Goal: Task Accomplishment & Management: Use online tool/utility

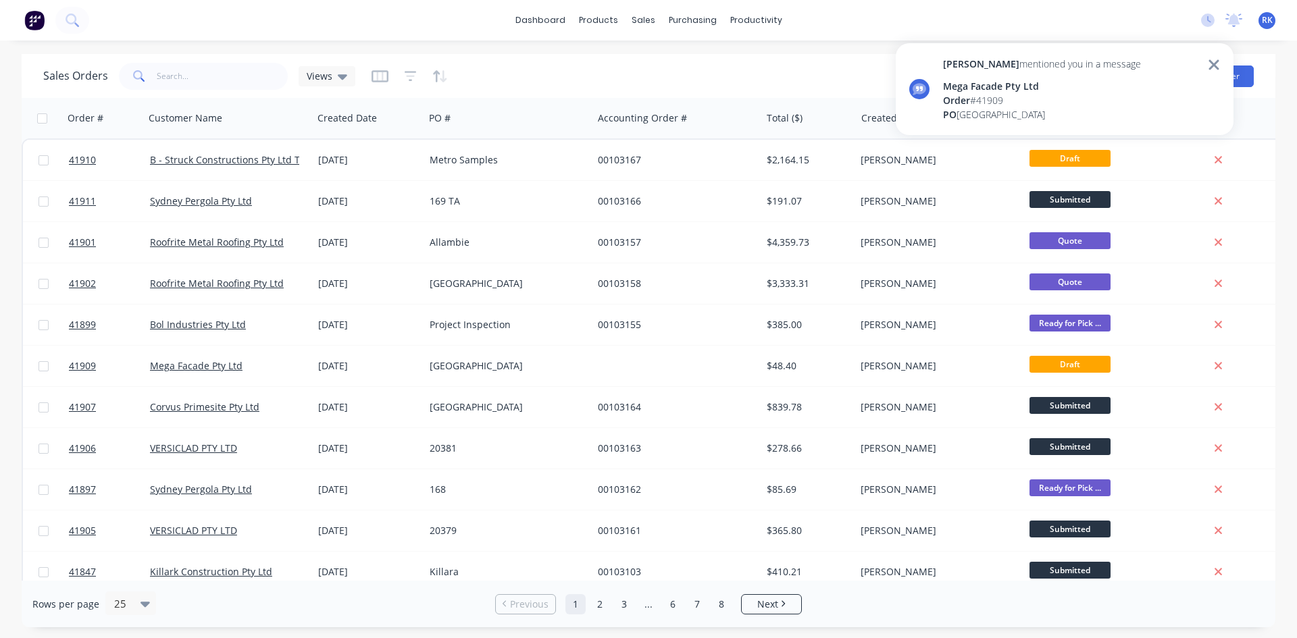
click at [1216, 64] on icon at bounding box center [1214, 65] width 12 height 16
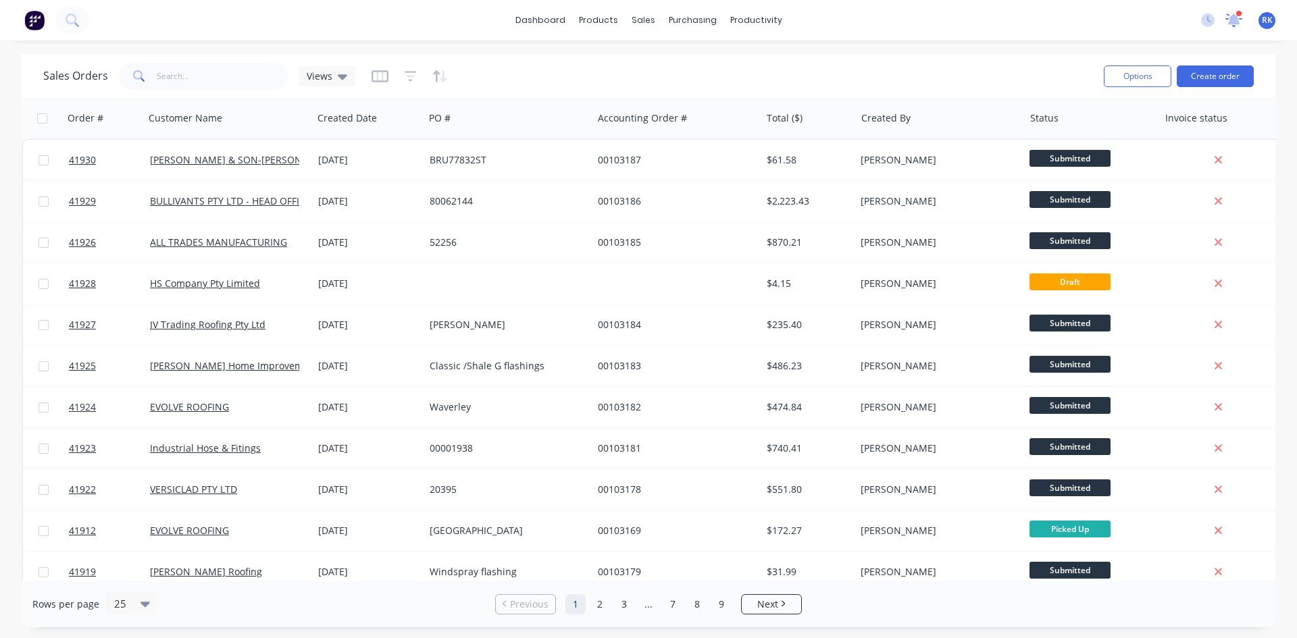
click at [1238, 22] on icon at bounding box center [1234, 19] width 12 height 11
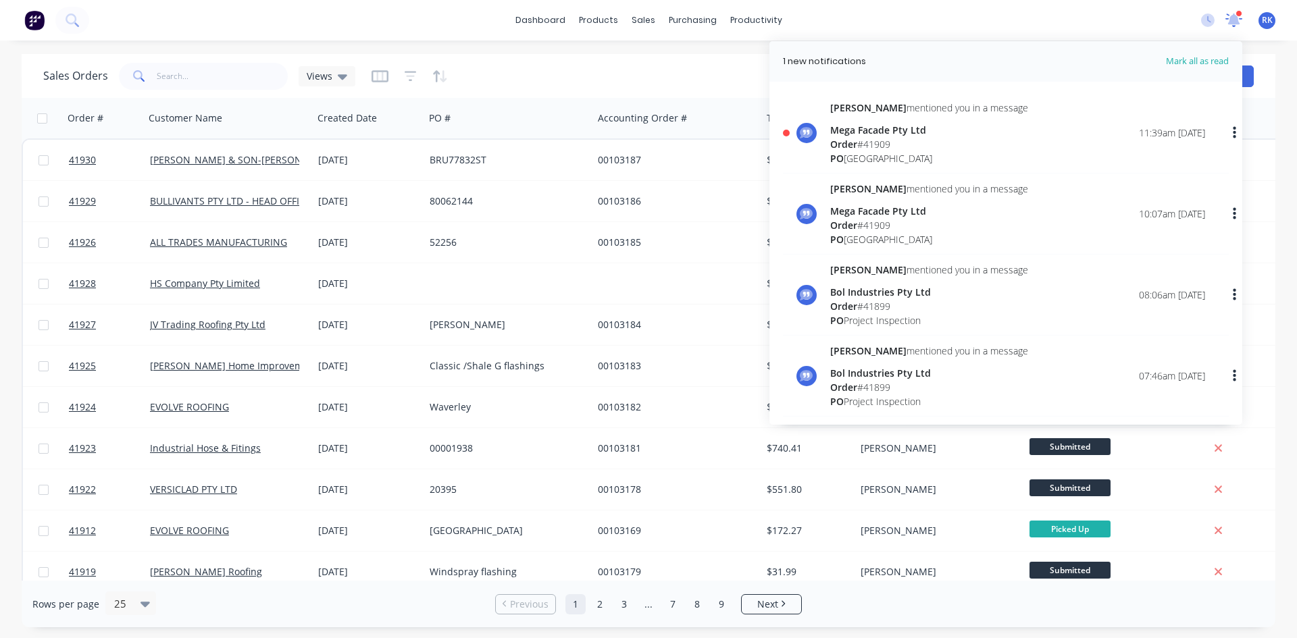
click at [1238, 22] on icon at bounding box center [1233, 21] width 17 height 14
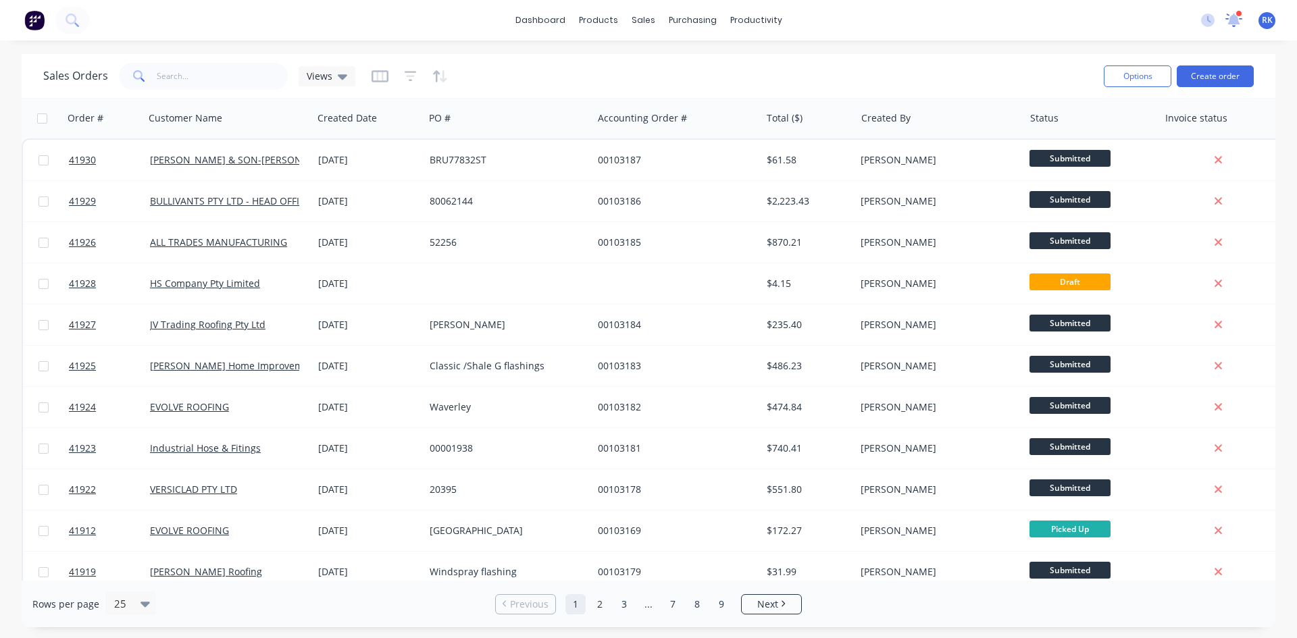
click at [1237, 18] on icon at bounding box center [1234, 19] width 12 height 11
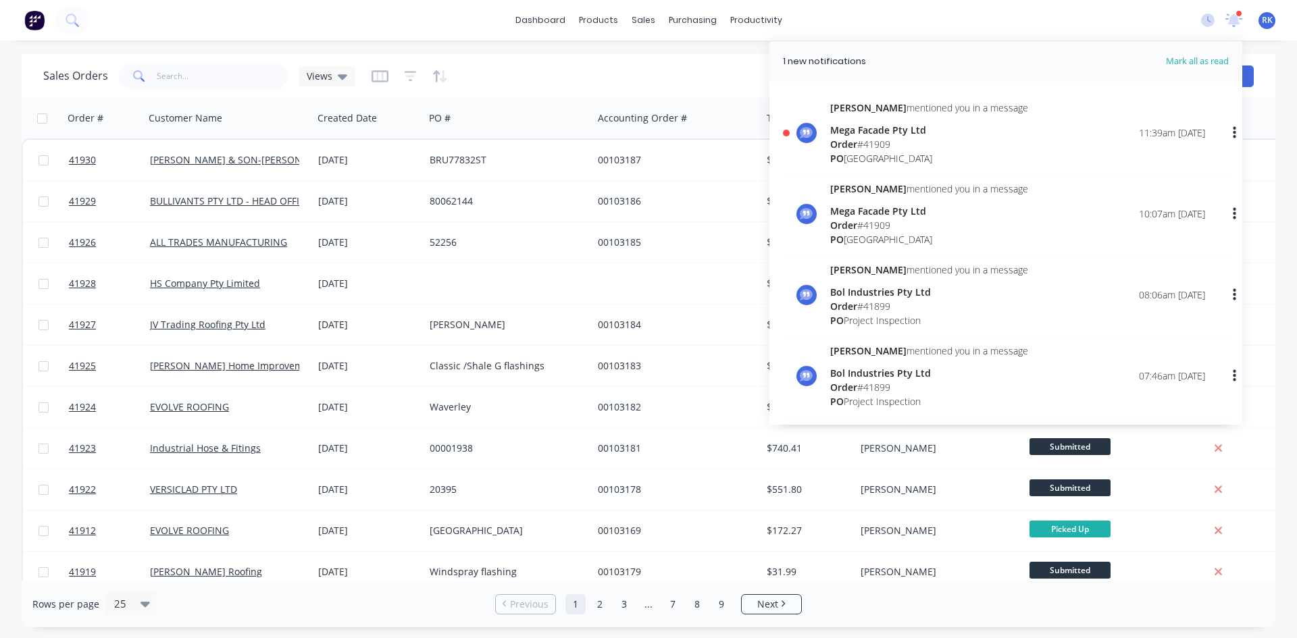
click at [877, 143] on div "Order # 41909" at bounding box center [929, 144] width 198 height 14
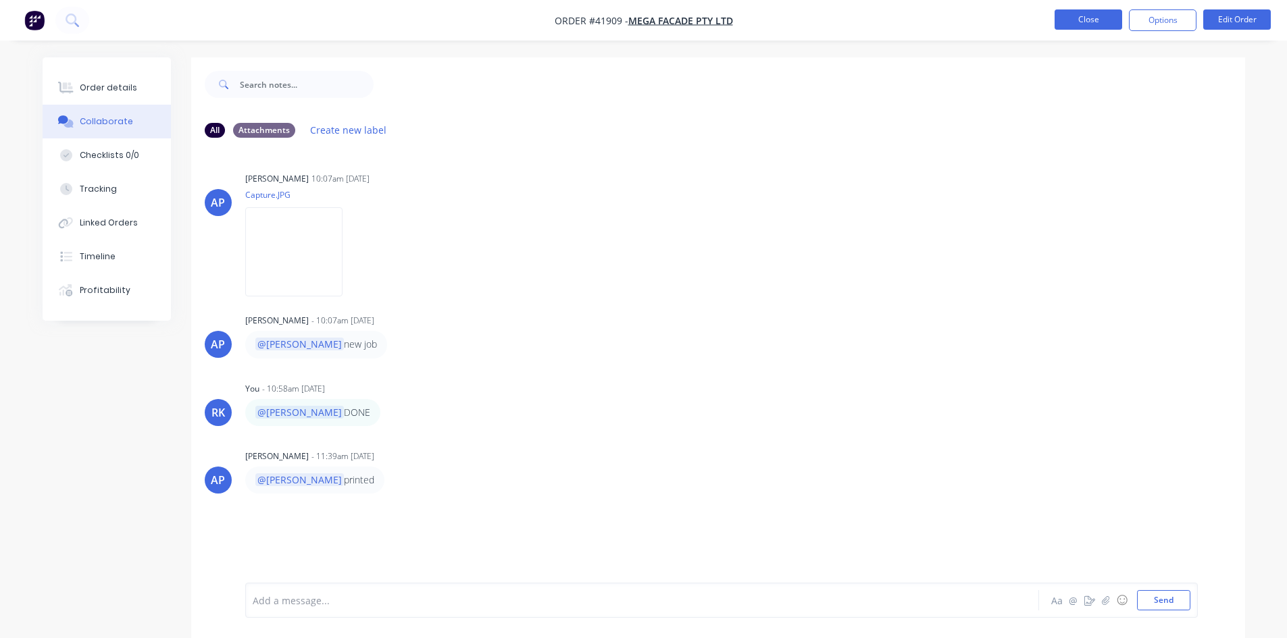
click at [1089, 20] on button "Close" at bounding box center [1088, 19] width 68 height 20
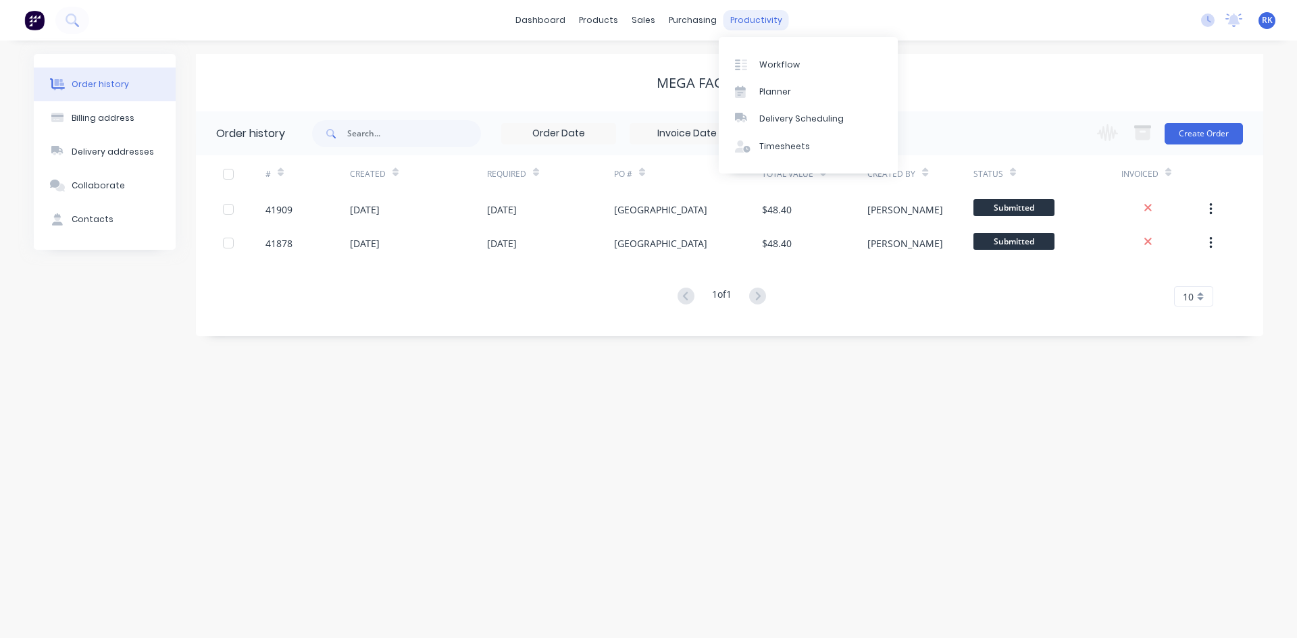
click at [760, 16] on div "productivity" at bounding box center [756, 20] width 66 height 20
click at [796, 91] on link "Planner" at bounding box center [808, 91] width 179 height 27
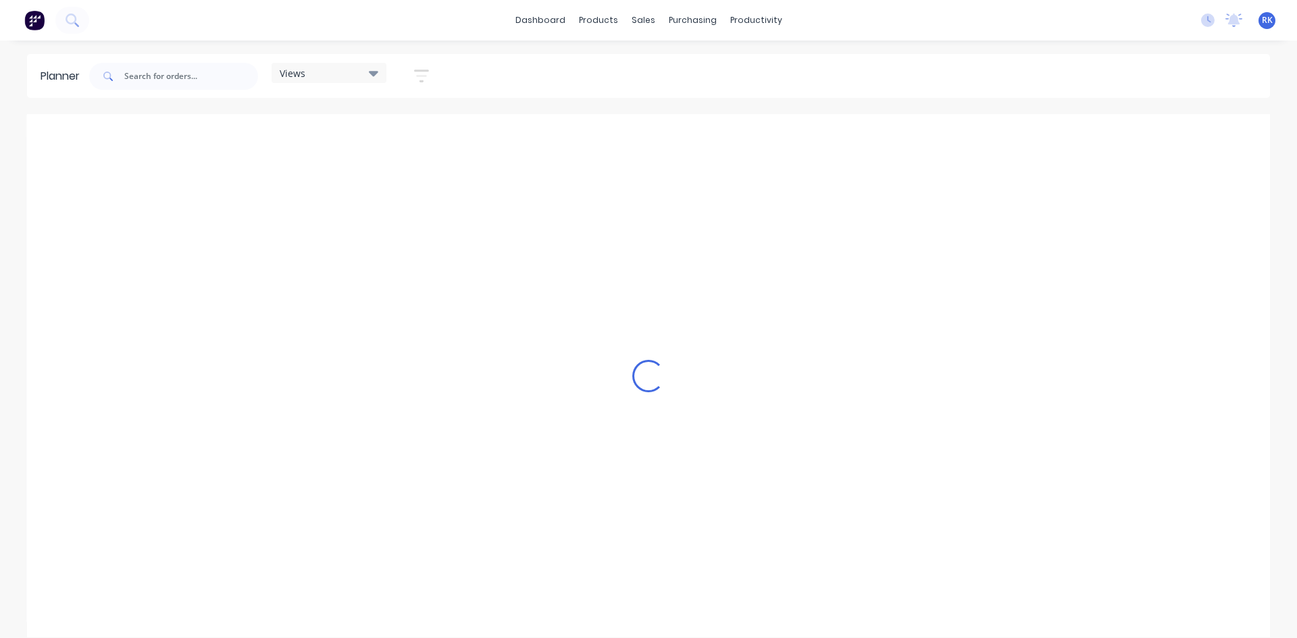
scroll to position [0, 1514]
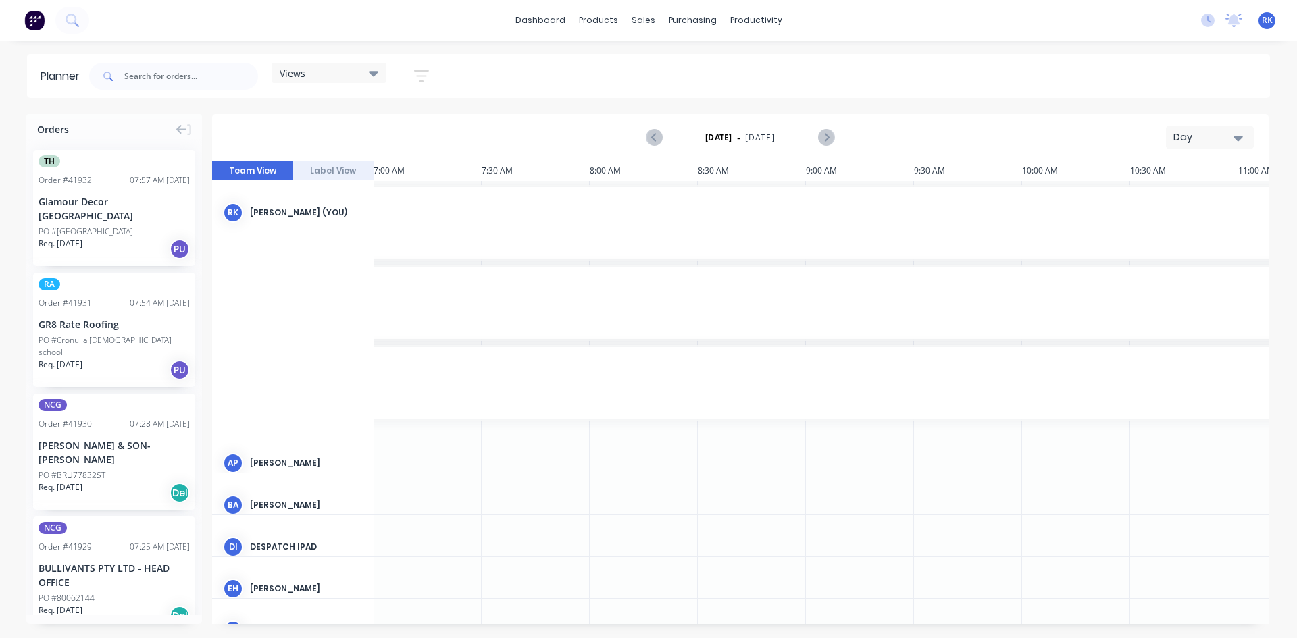
click at [1186, 142] on div "Day" at bounding box center [1204, 137] width 62 height 14
click at [1159, 202] on div "Week" at bounding box center [1185, 200] width 134 height 27
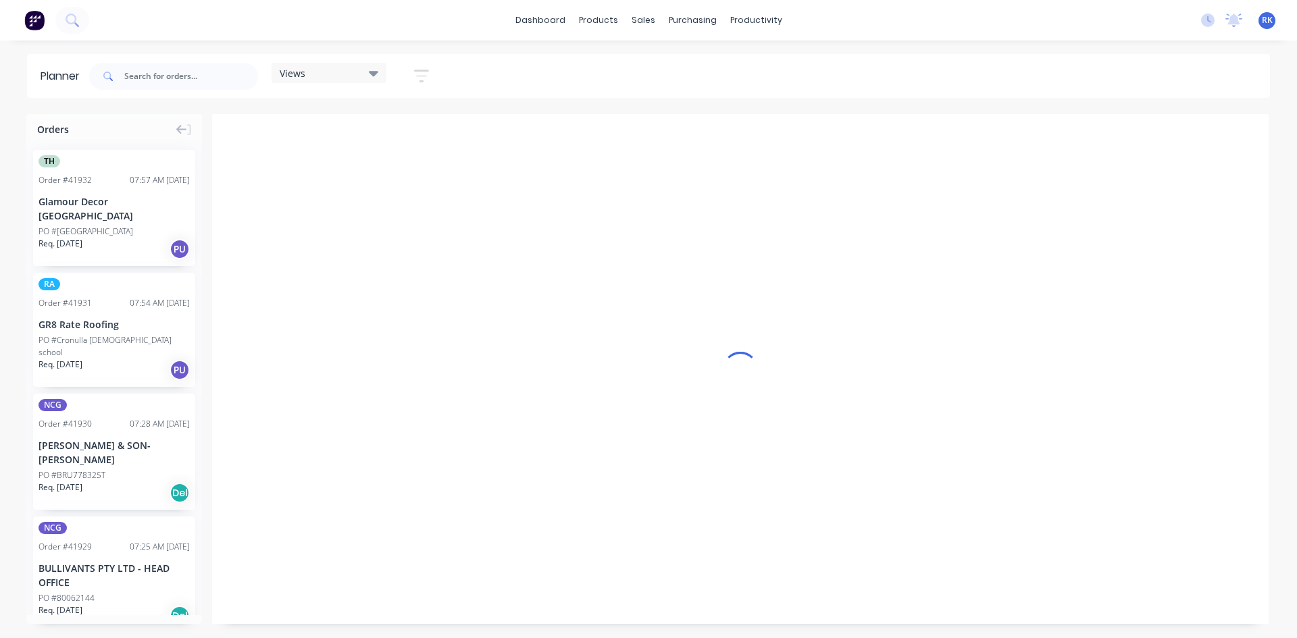
scroll to position [0, 1]
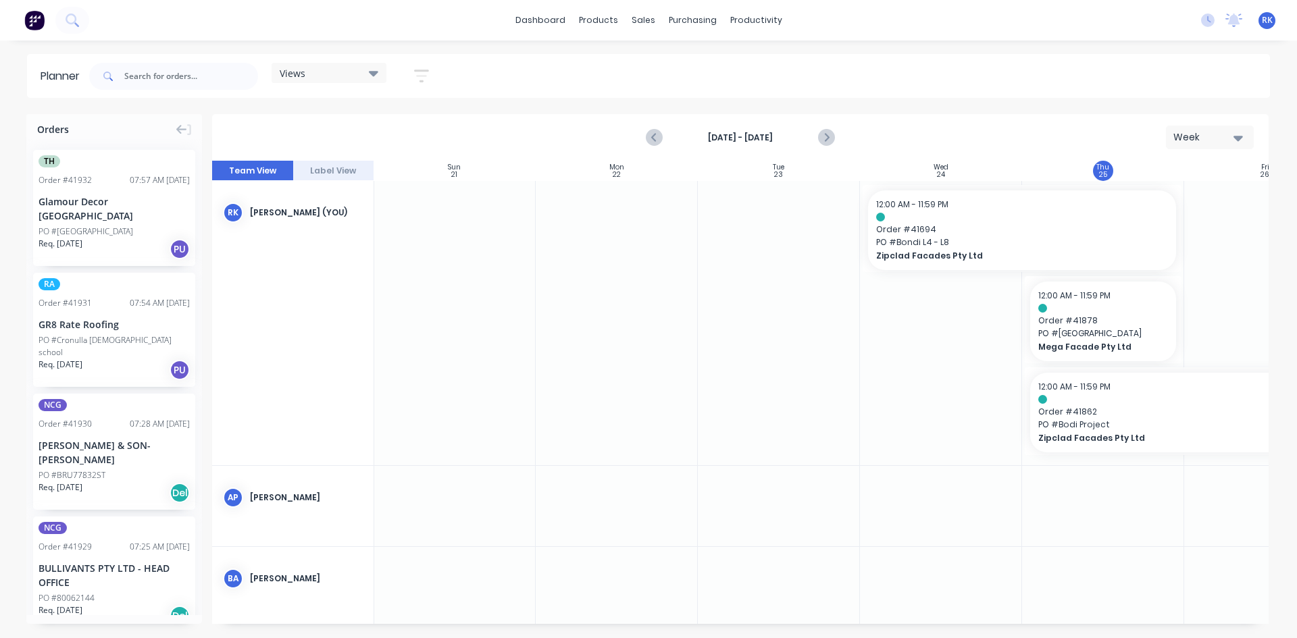
click at [343, 73] on div "Views" at bounding box center [329, 73] width 99 height 12
click at [319, 282] on button "[PERSON_NAME]" at bounding box center [354, 279] width 144 height 16
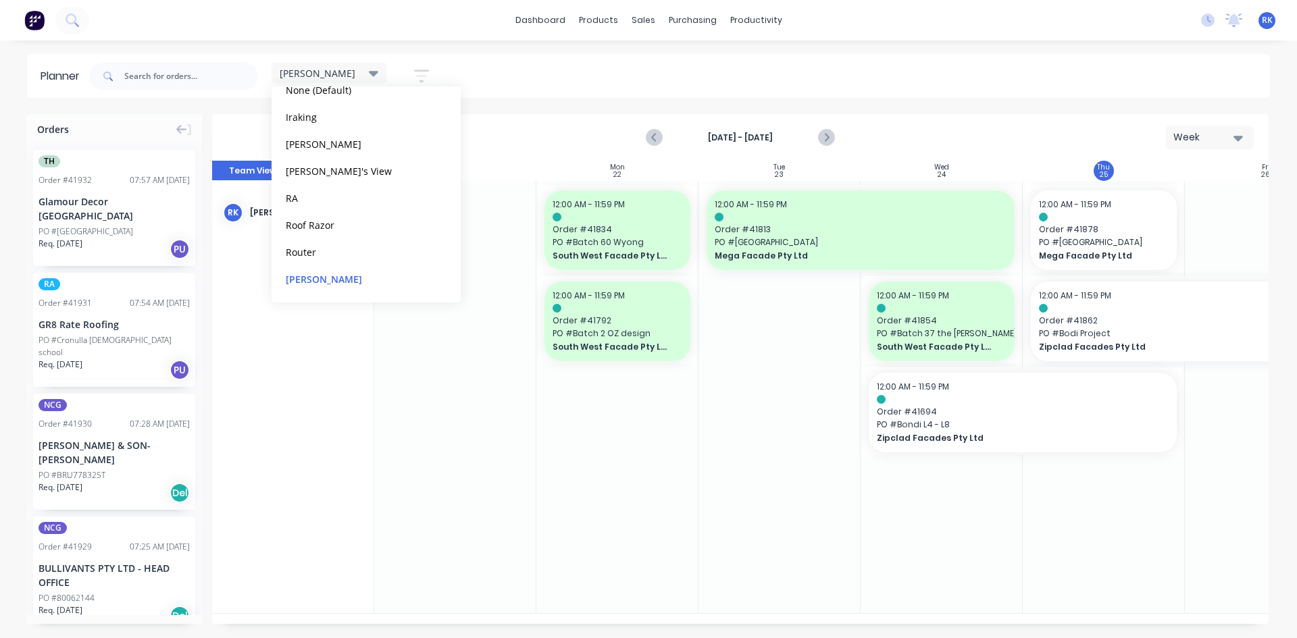
scroll to position [0, 1]
click at [731, 469] on div at bounding box center [779, 397] width 162 height 432
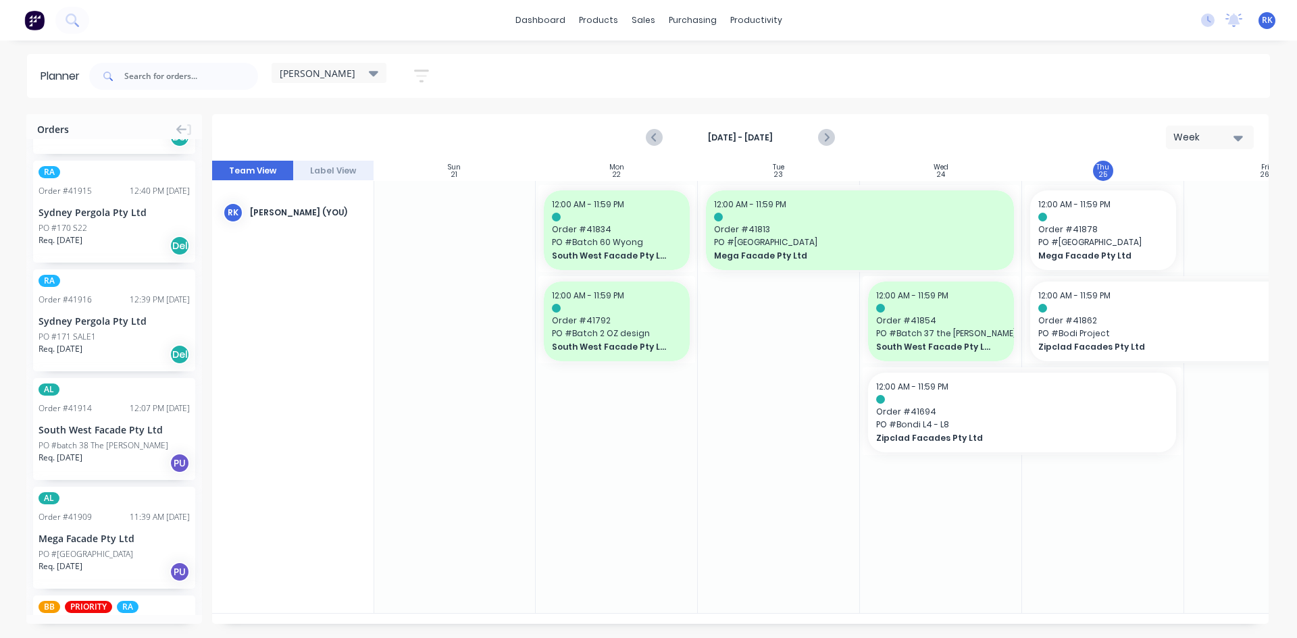
scroll to position [1553, 0]
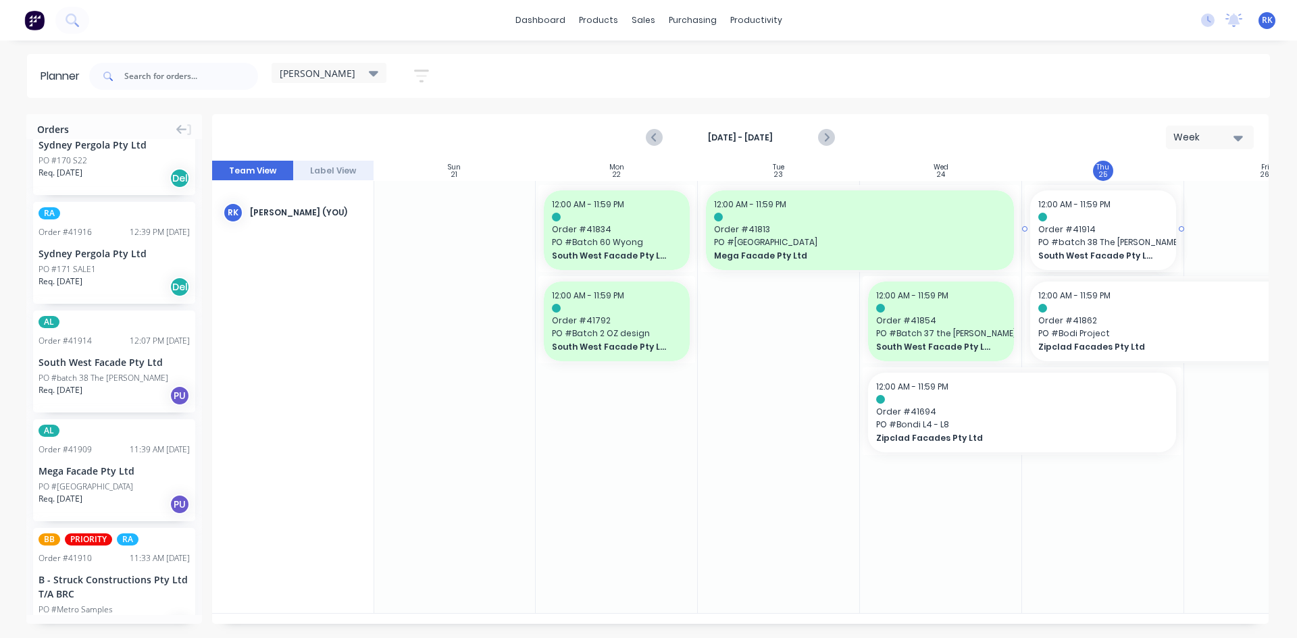
drag, startPoint x: 92, startPoint y: 346, endPoint x: 1037, endPoint y: 494, distance: 957.0
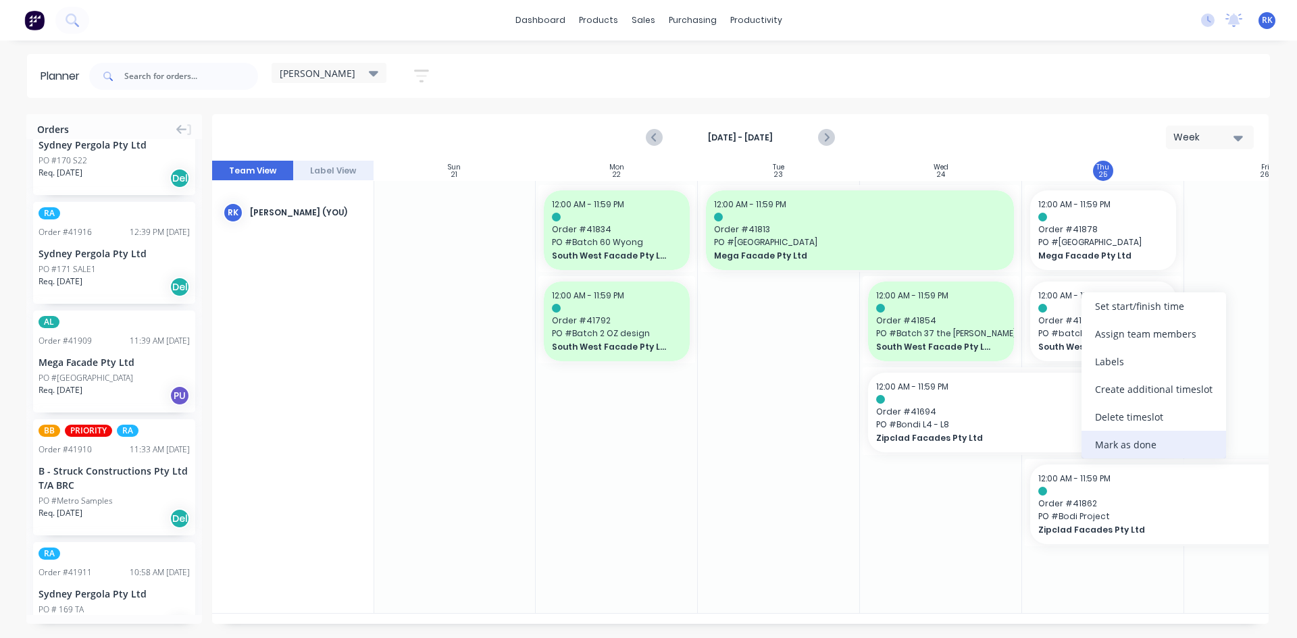
click at [1117, 443] on div "Mark as done" at bounding box center [1153, 445] width 145 height 28
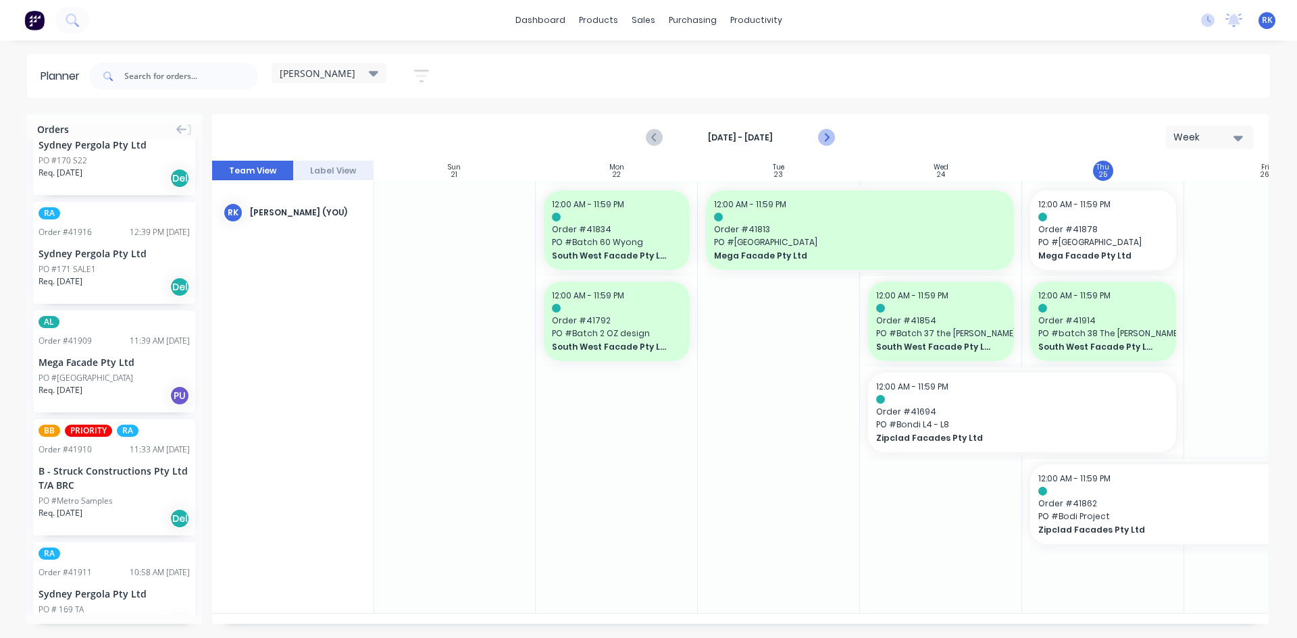
click at [826, 134] on icon "Next page" at bounding box center [825, 138] width 16 height 16
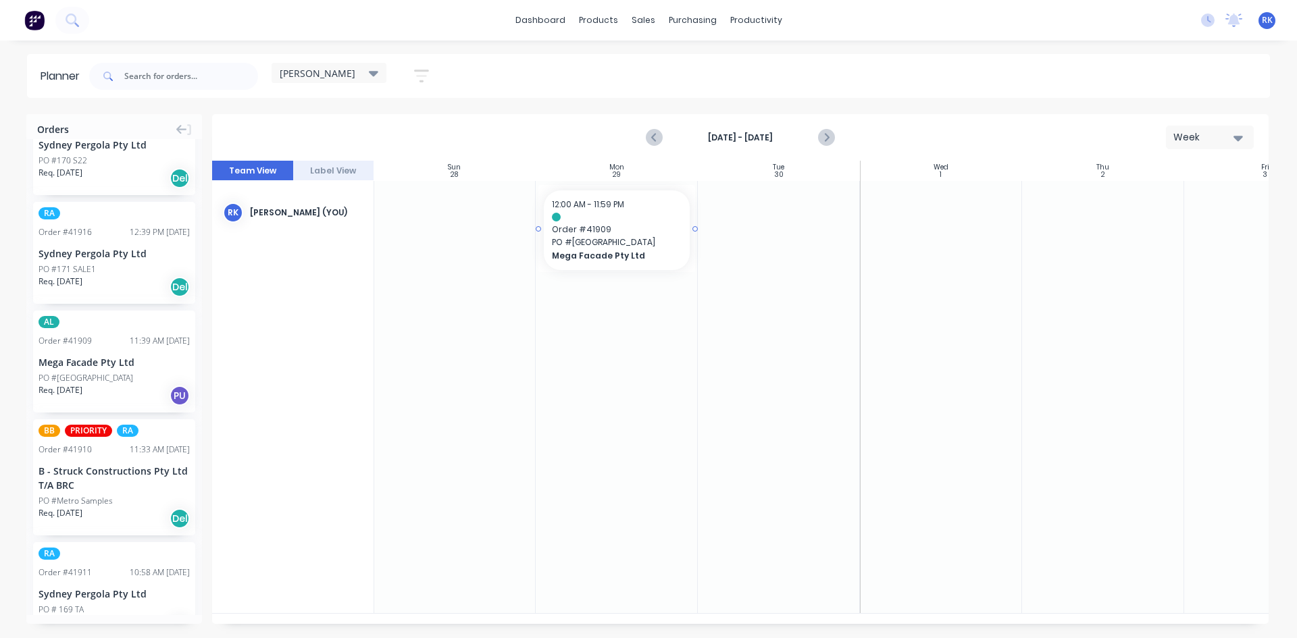
drag, startPoint x: 97, startPoint y: 342, endPoint x: 592, endPoint y: 248, distance: 503.2
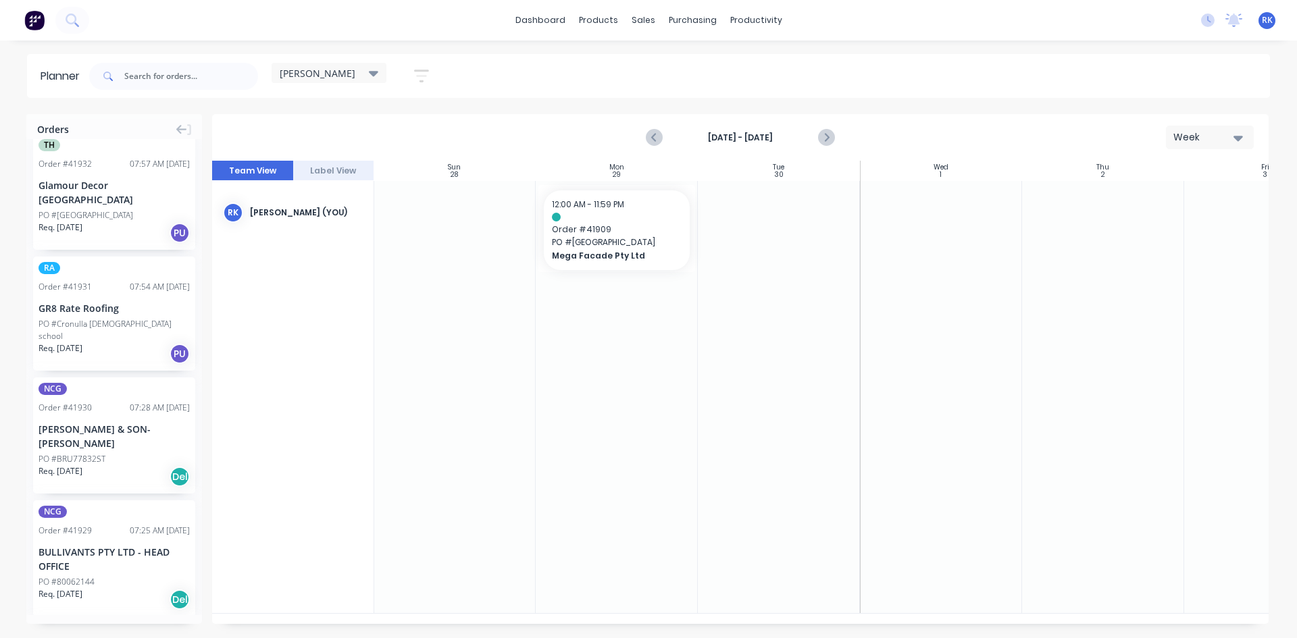
scroll to position [0, 0]
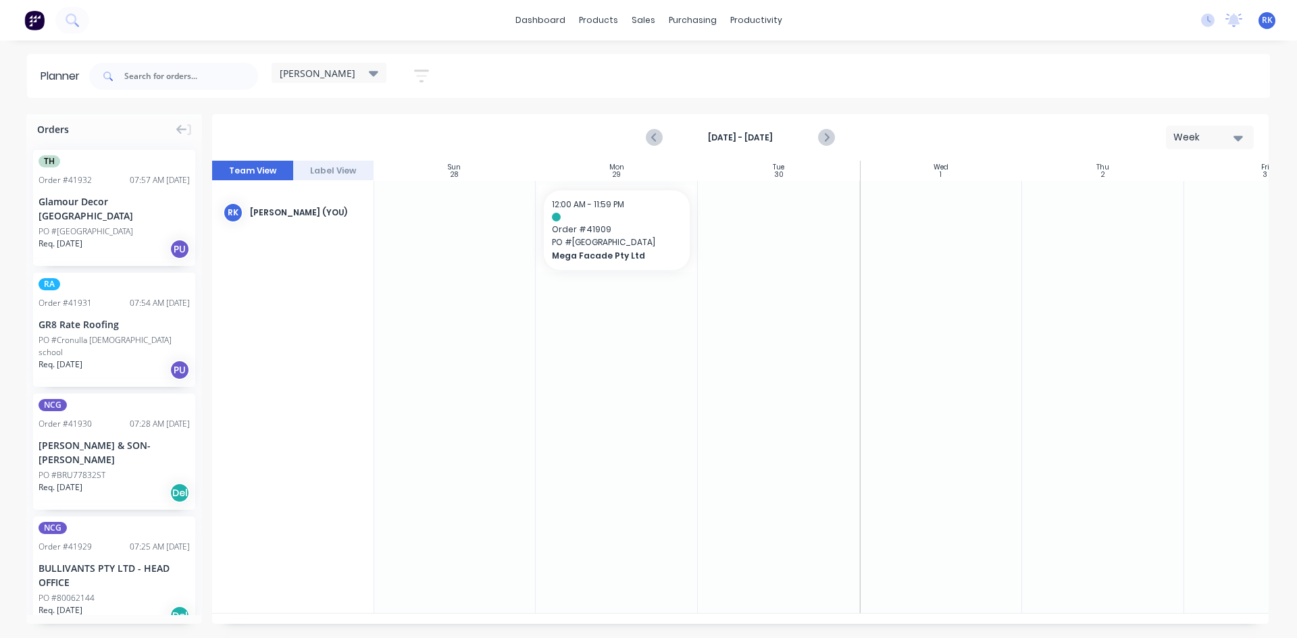
click at [464, 307] on div at bounding box center [454, 397] width 162 height 432
click at [652, 134] on icon "Previous page" at bounding box center [654, 138] width 16 height 16
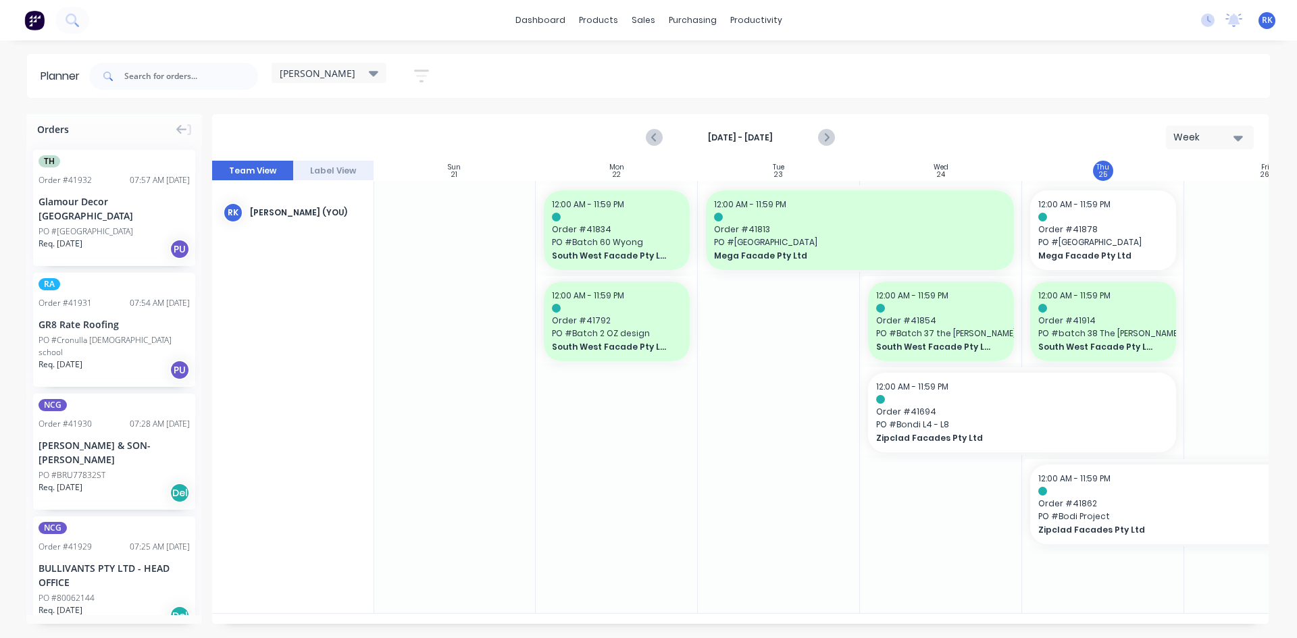
click at [640, 485] on div at bounding box center [617, 397] width 162 height 432
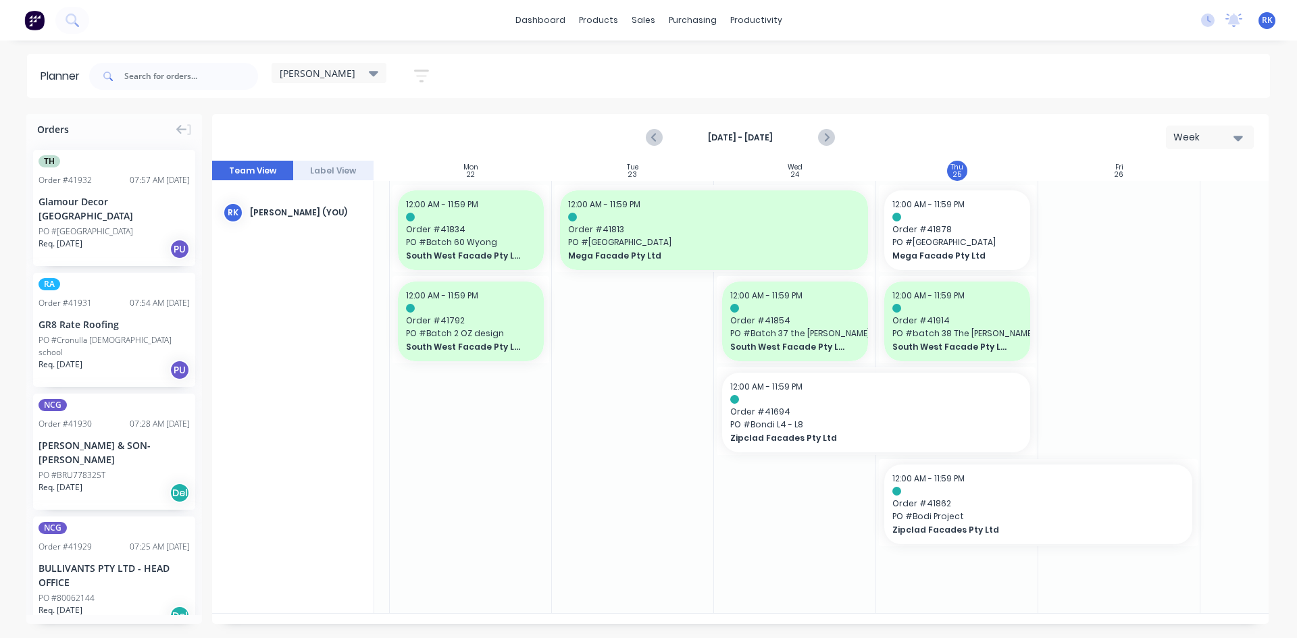
scroll to position [0, 149]
click at [621, 404] on div at bounding box center [631, 397] width 162 height 432
click at [1118, 287] on div at bounding box center [1117, 397] width 162 height 432
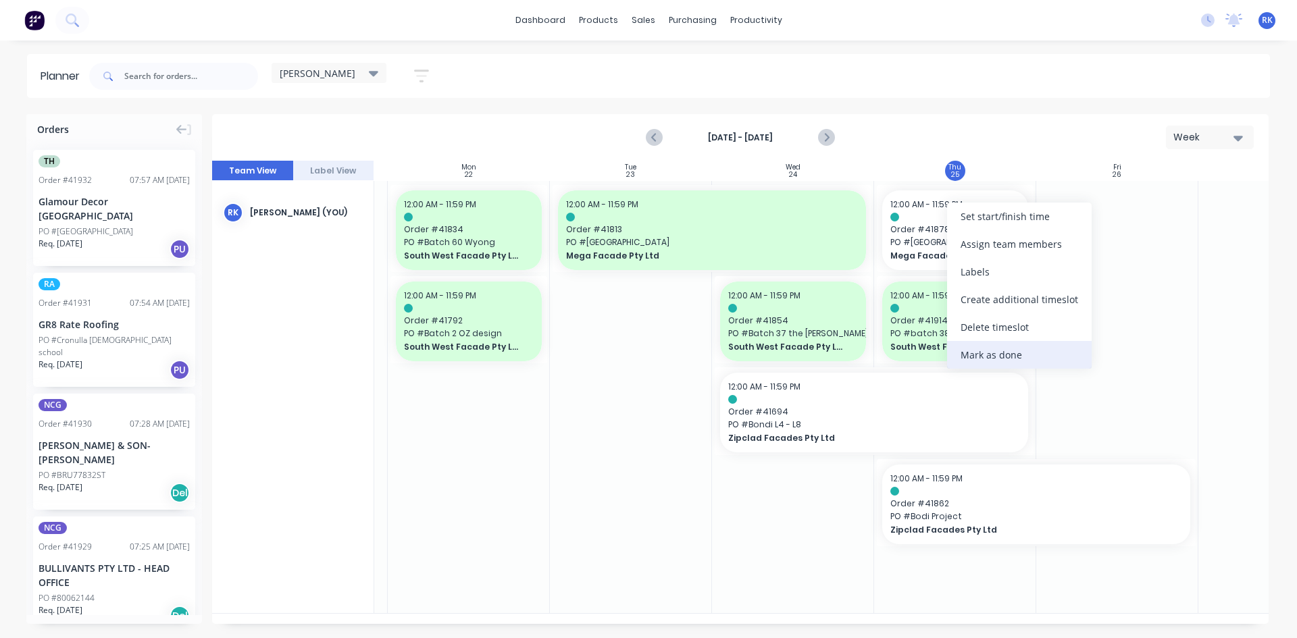
click at [993, 359] on div "Mark as done" at bounding box center [1019, 355] width 145 height 28
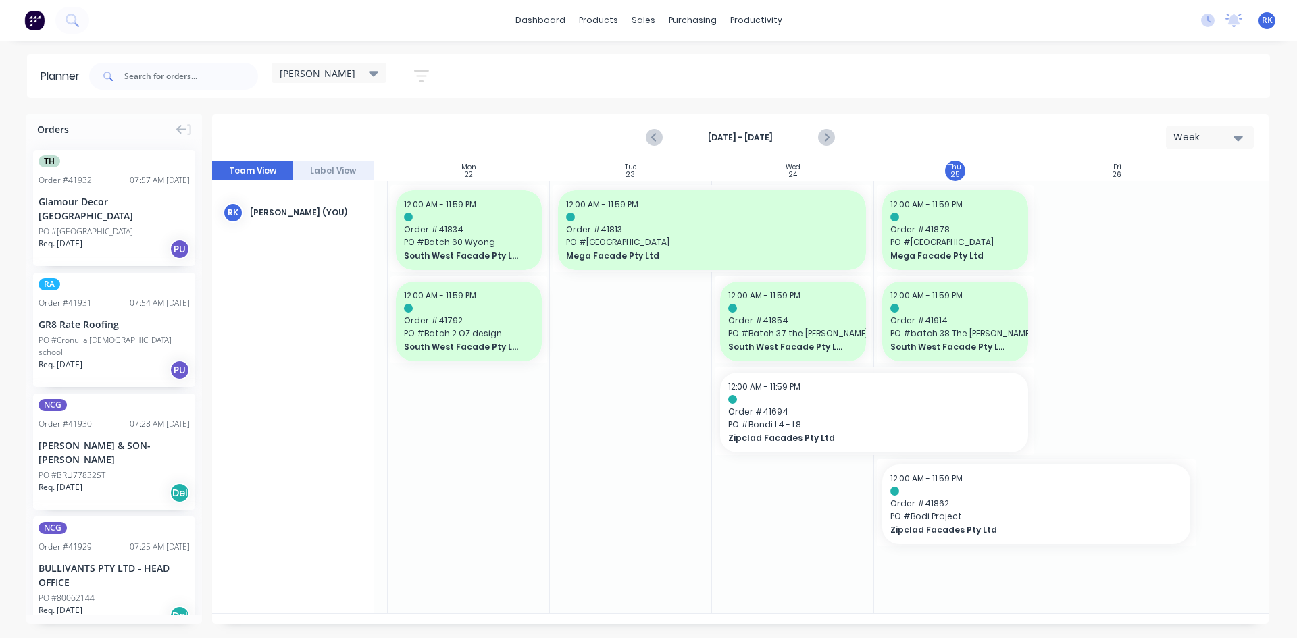
click at [671, 494] on div at bounding box center [631, 397] width 162 height 432
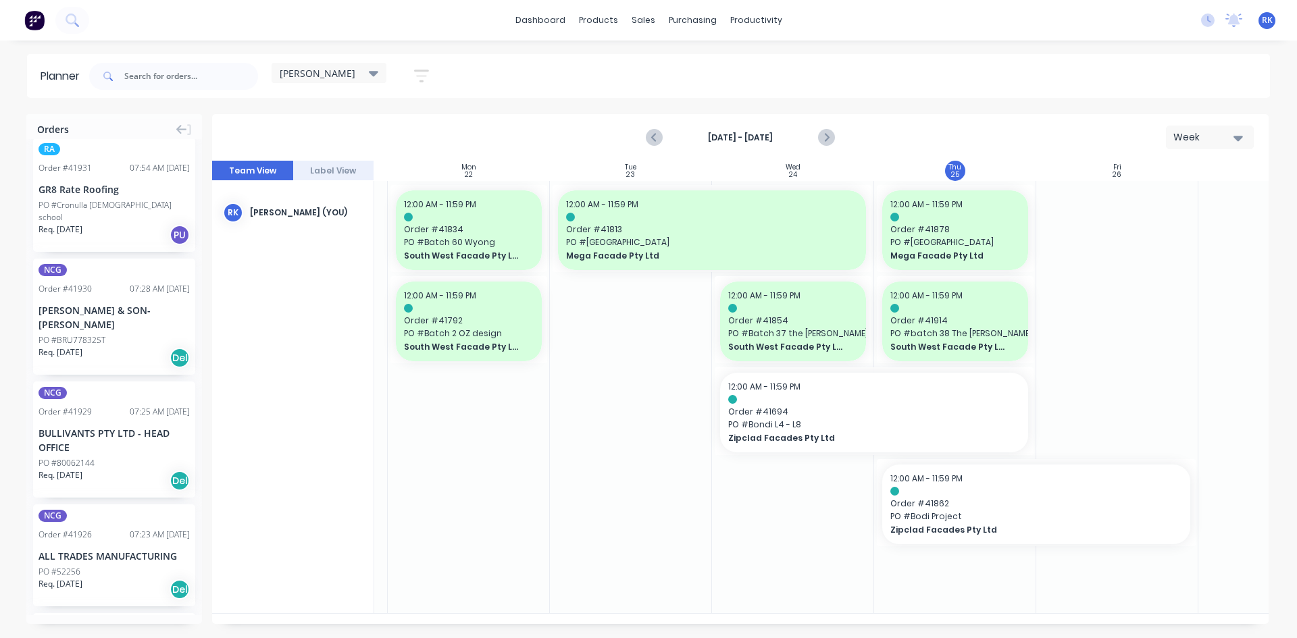
scroll to position [0, 0]
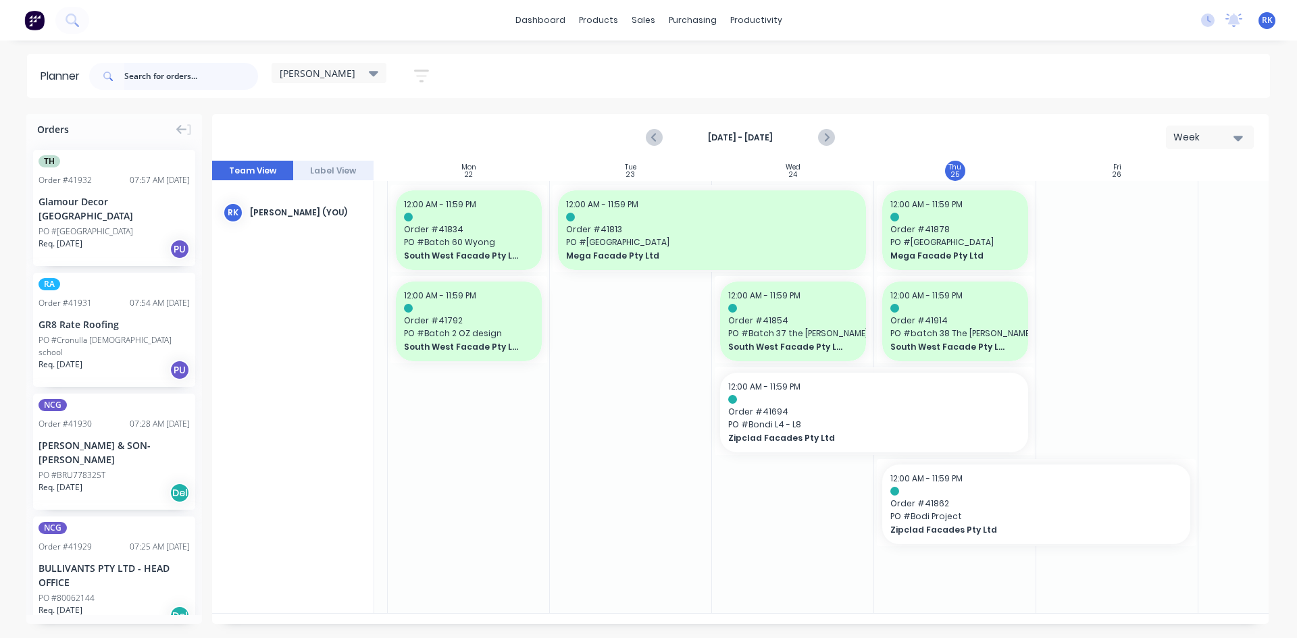
click at [187, 78] on input "text" at bounding box center [191, 76] width 134 height 27
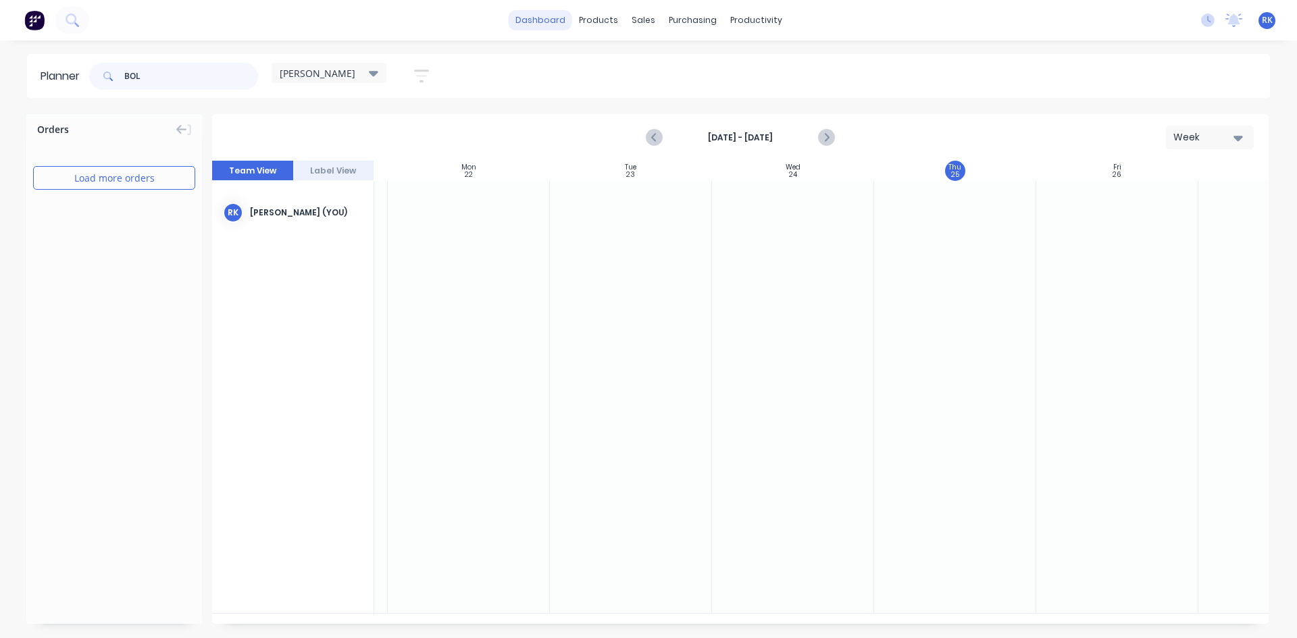
type input "BOL"
click at [542, 12] on link "dashboard" at bounding box center [540, 20] width 63 height 20
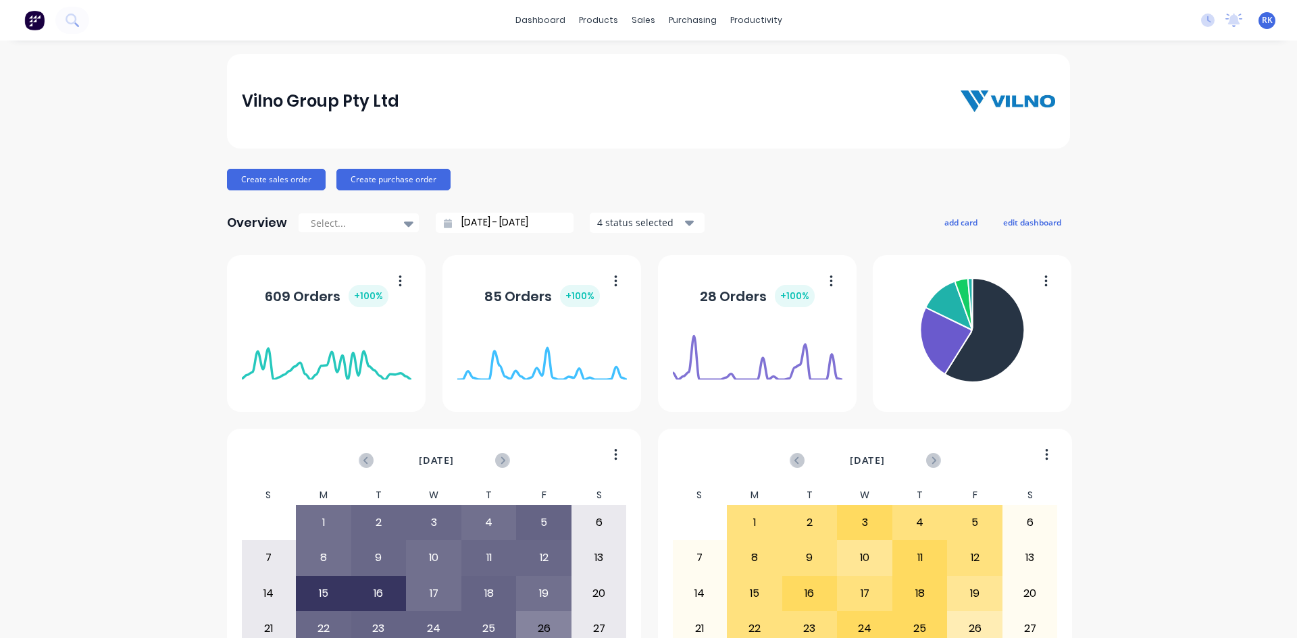
click at [1155, 188] on div "Vilno Group Pty Ltd Create sales order Create purchase order Overview Select...…" at bounding box center [648, 406] width 1297 height 705
